Goal: Find contact information: Find contact information

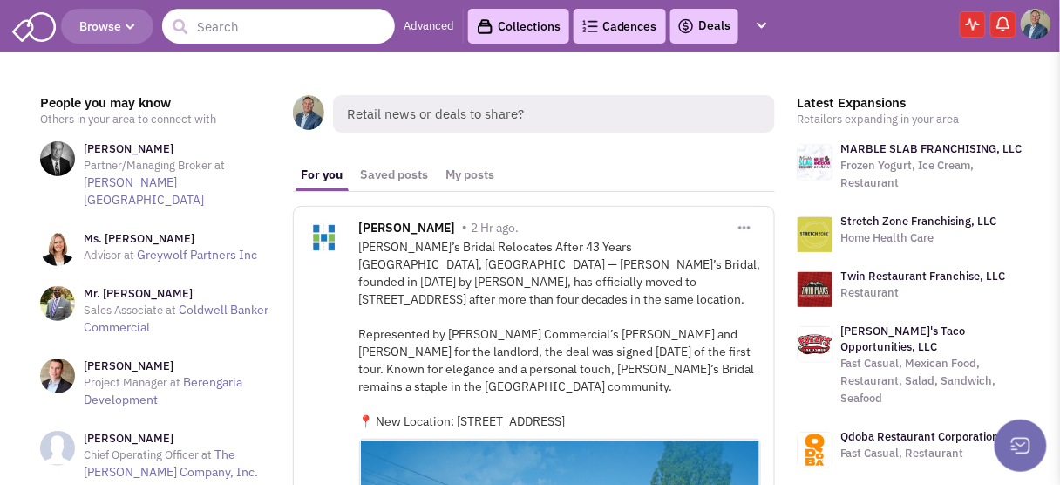
click at [497, 306] on div "Mary’s Bridal Relocates After 43 Years Annapolis, MD — Mary’s Bridal, founded i…" at bounding box center [560, 334] width 402 height 192
click at [228, 19] on input "text" at bounding box center [278, 26] width 233 height 35
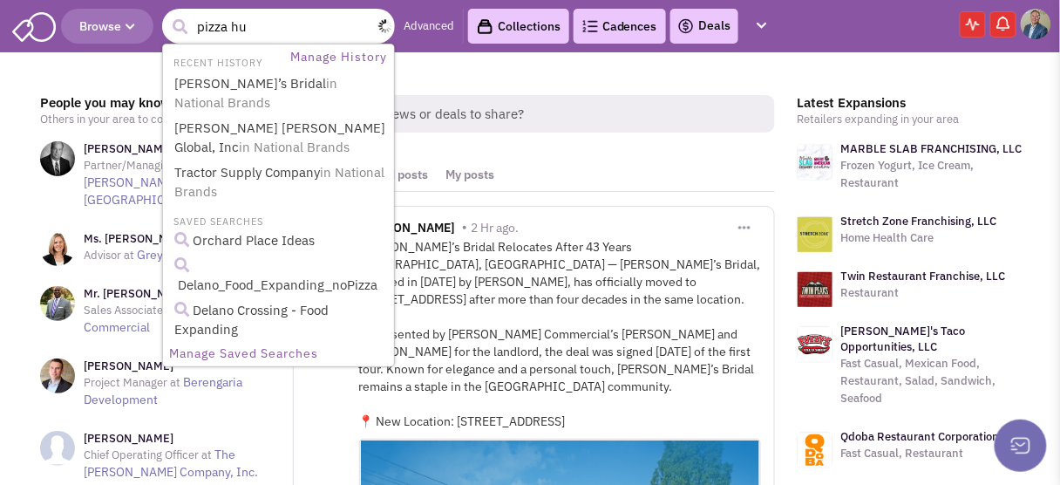
type input "pizza hut"
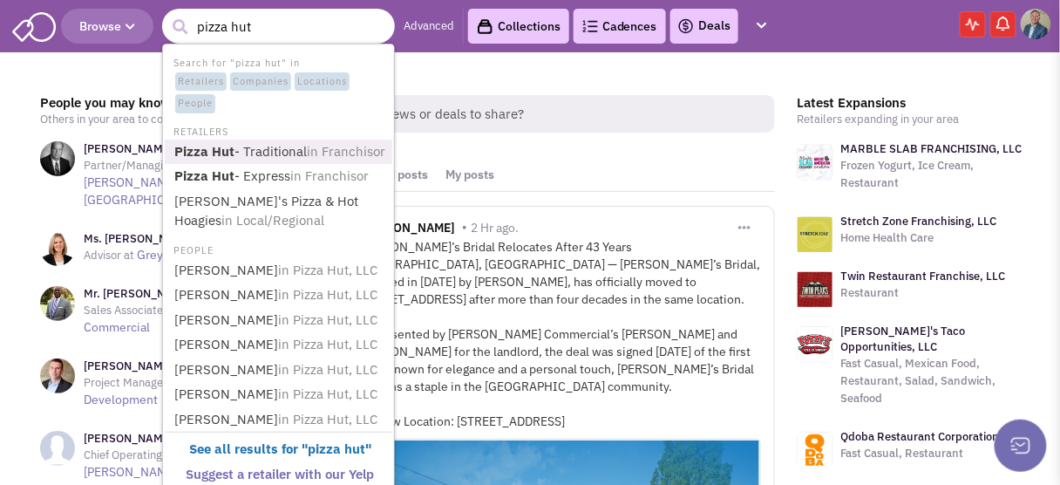
click at [197, 151] on b "Pizza Hut" at bounding box center [204, 151] width 60 height 17
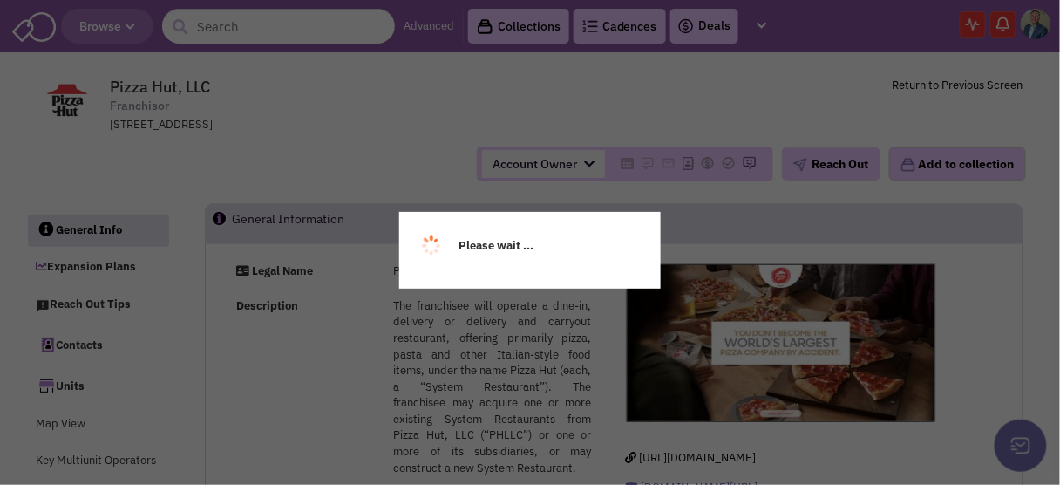
select select
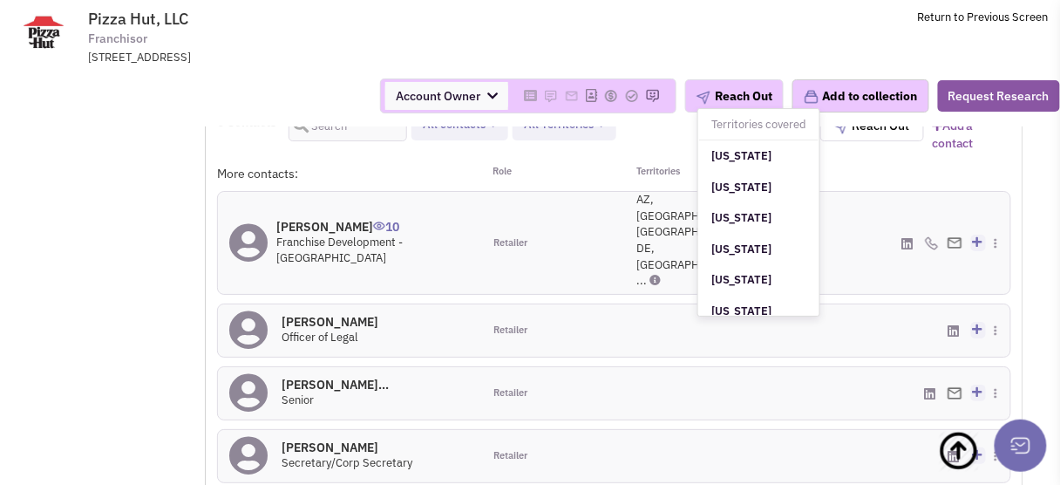
scroll to position [209, 0]
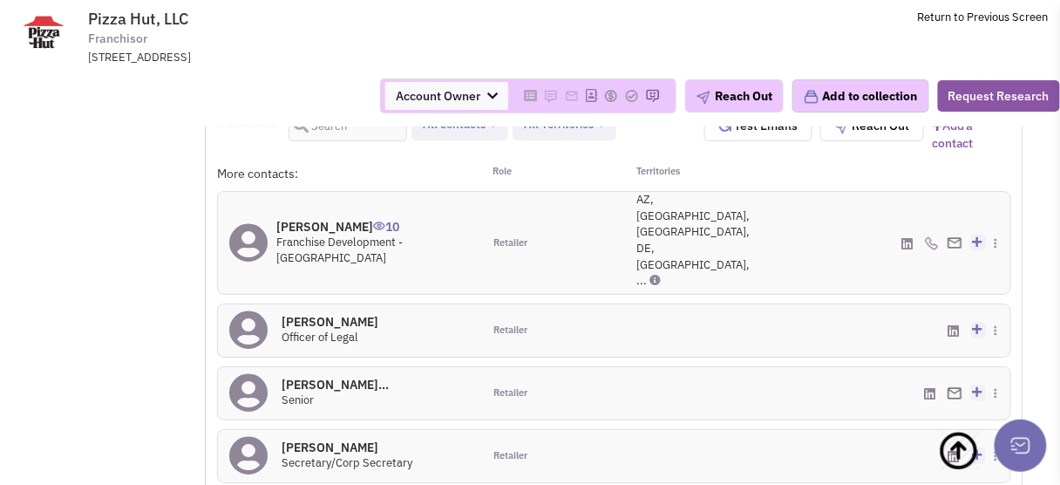
click at [334, 219] on h4 "[PERSON_NAME] 10" at bounding box center [373, 227] width 194 height 16
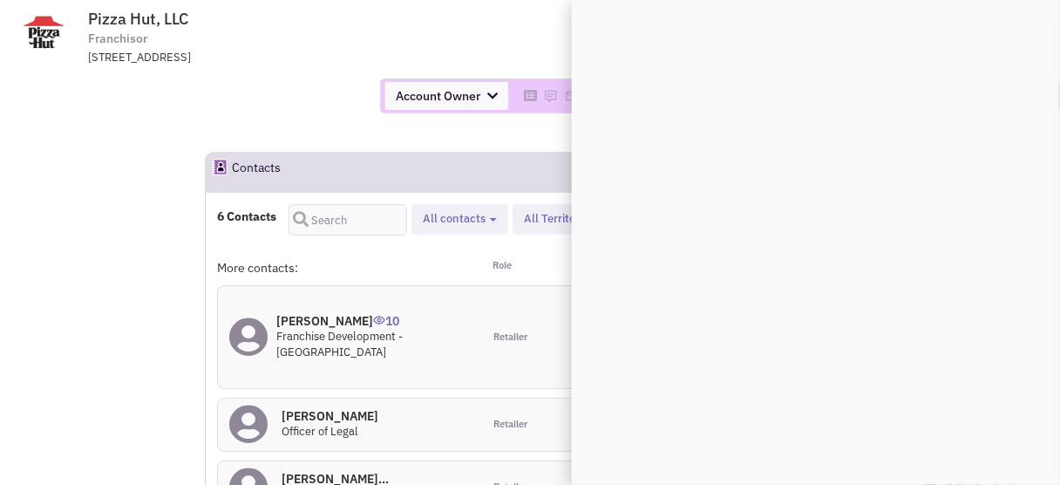
scroll to position [1396, 0]
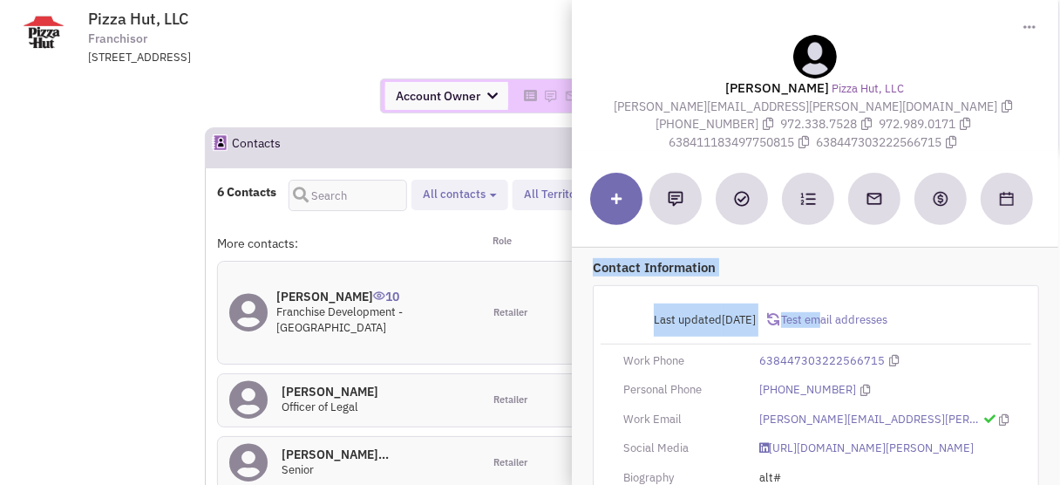
click at [816, 304] on div "Toggle Dropdown Download contact card (.vcf) [PERSON_NAME] Pizza Hut, LLC [PERS…" at bounding box center [816, 242] width 488 height 485
click at [931, 285] on div "Last updated [DATE] Test email addresses Work Phone 638447303222566715 Personal…" at bounding box center [816, 480] width 446 height 391
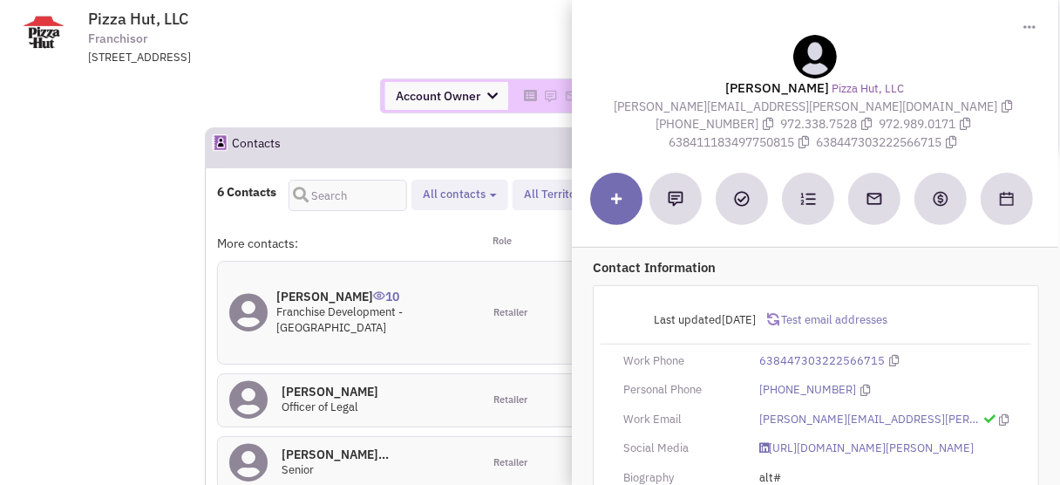
scroll to position [70, 0]
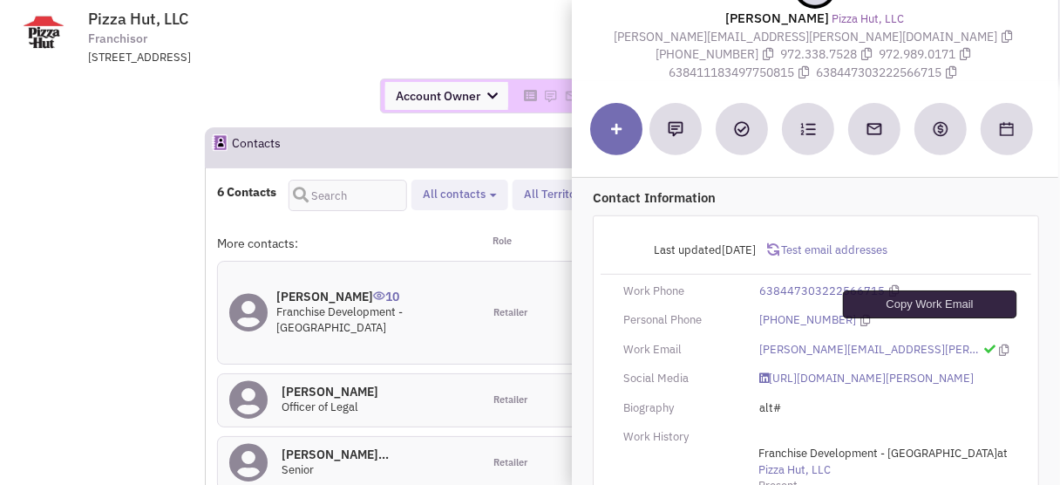
click at [999, 344] on icon at bounding box center [1004, 349] width 10 height 11
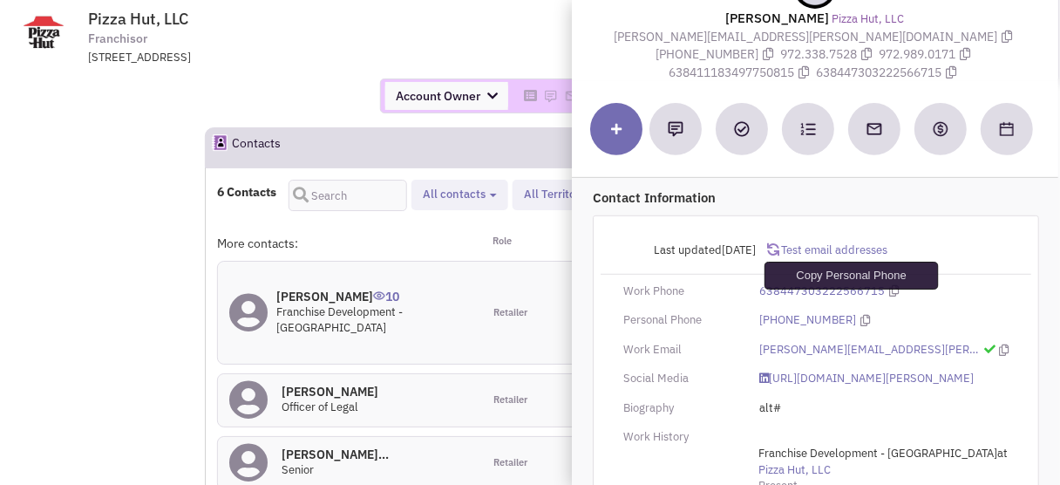
click at [860, 315] on icon at bounding box center [865, 320] width 10 height 11
